Goal: Task Accomplishment & Management: Manage account settings

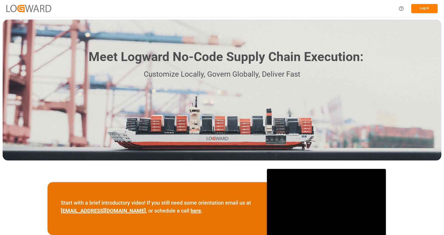
click at [248, 12] on div "Log In" at bounding box center [222, 8] width 444 height 17
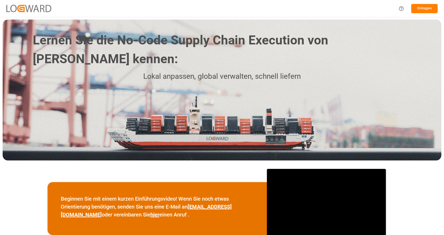
click at [419, 9] on font "Einloggen" at bounding box center [424, 8] width 15 height 4
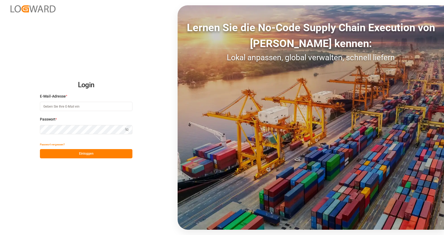
type input "[EMAIL_ADDRESS][DOMAIN_NAME]"
click at [88, 153] on font "Einloggen" at bounding box center [86, 154] width 15 height 4
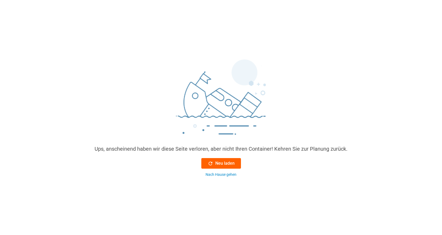
click at [221, 165] on font "Neu laden" at bounding box center [224, 163] width 19 height 5
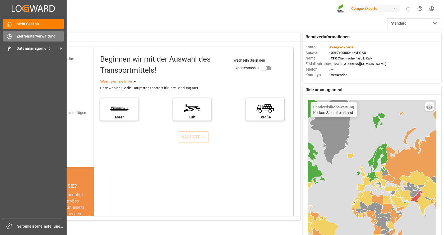
click at [28, 40] on div "Zeitfensterverwaltung Zeitfensterverwaltung" at bounding box center [33, 36] width 61 height 10
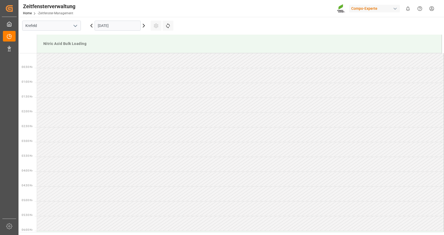
scroll to position [292, 0]
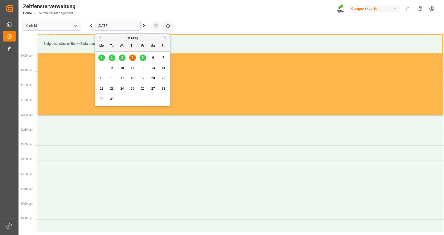
click at [122, 26] on input "[DATE]" at bounding box center [118, 26] width 46 height 10
click at [145, 56] on div "5" at bounding box center [142, 58] width 7 height 6
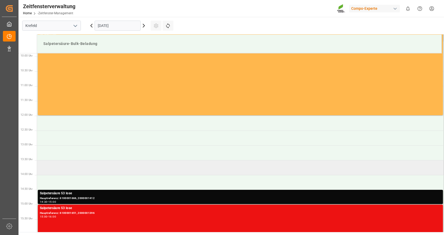
scroll to position [345, 0]
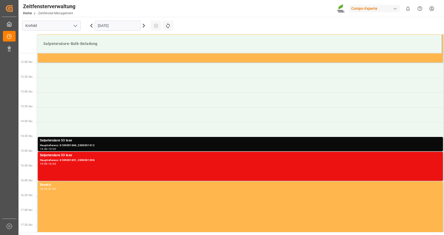
click at [97, 145] on div "Hauptreferenz: 6100001666, 2000001412" at bounding box center [240, 145] width 400 height 4
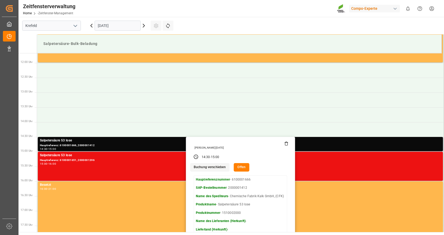
scroll to position [398, 0]
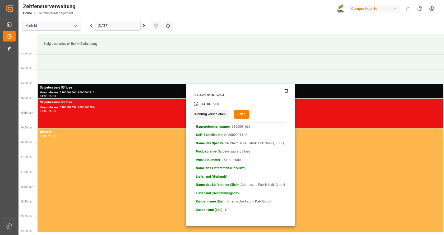
click at [218, 115] on font "Buchung verschieben" at bounding box center [210, 114] width 32 height 4
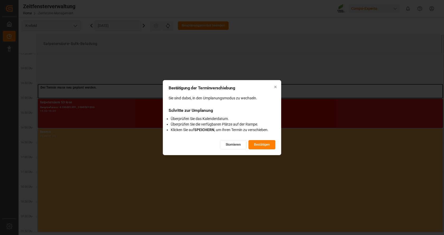
click at [277, 87] on div "Bestätigung der Terminverschiebung Sie sind dabei, in den Umplanungsmodus zu we…" at bounding box center [222, 117] width 118 height 75
click at [275, 86] on icon "button" at bounding box center [275, 87] width 2 height 2
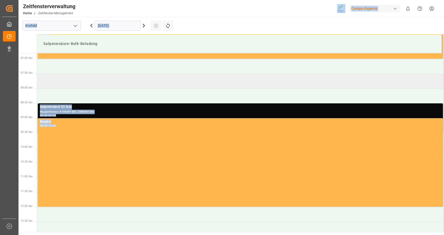
scroll to position [155, 0]
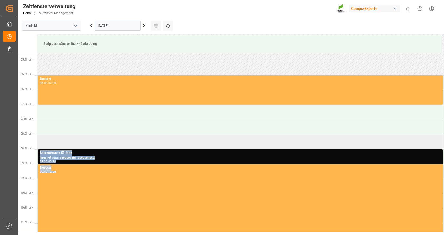
drag, startPoint x: 85, startPoint y: 89, endPoint x: 80, endPoint y: 140, distance: 51.2
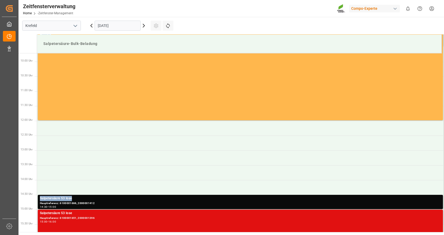
scroll to position [340, 0]
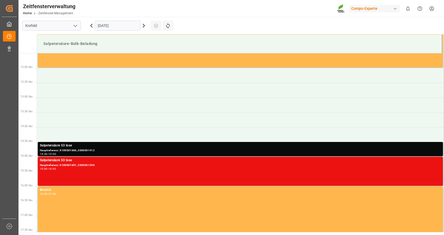
drag, startPoint x: 83, startPoint y: 149, endPoint x: 68, endPoint y: 148, distance: 15.1
click at [68, 148] on div "Salpetersäure 53 lose" at bounding box center [240, 145] width 400 height 5
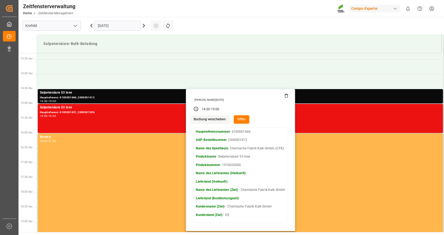
scroll to position [419, 0]
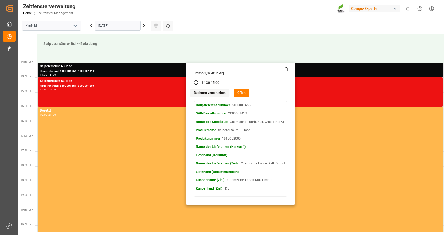
click at [218, 94] on font "Buchung verschieben" at bounding box center [210, 93] width 32 height 4
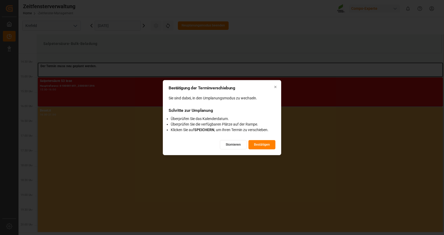
drag, startPoint x: 238, startPoint y: 143, endPoint x: 249, endPoint y: 136, distance: 14.1
click at [249, 136] on div "Bestätigung der Terminverschiebung Sie sind dabei, in den Umplanungsmodus zu we…" at bounding box center [222, 117] width 118 height 75
click at [257, 142] on font "Bestätigen" at bounding box center [262, 144] width 16 height 4
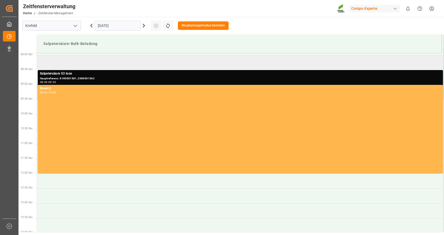
scroll to position [208, 0]
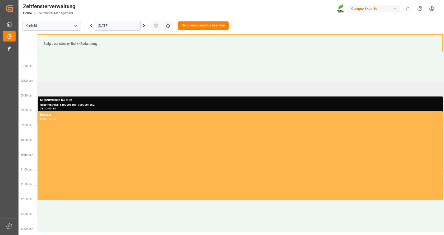
click at [81, 88] on td at bounding box center [240, 89] width 407 height 15
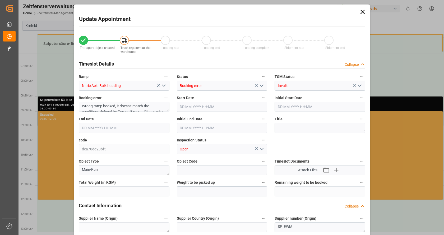
type input "25000"
type input "0"
type input "[DATE] 08:00"
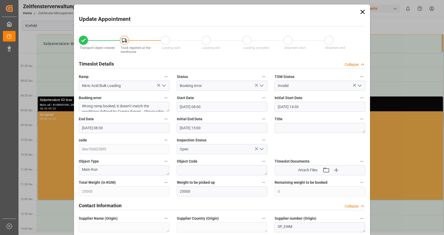
type input "[DATE] 14:30"
type input "[DATE] 08:30"
type input "[DATE] 15:00"
type input "[DATE] 10:48"
type input "[DATE] 08:56"
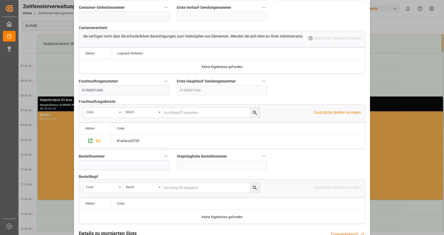
scroll to position [497, 0]
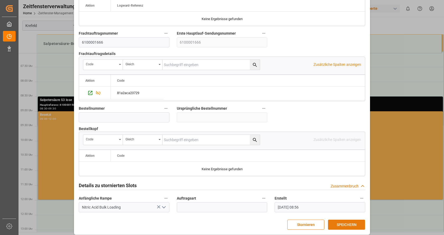
click at [338, 222] on font "SPEICHERN" at bounding box center [346, 224] width 20 height 4
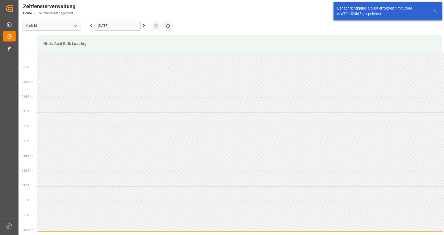
scroll to position [204, 0]
